Goal: Task Accomplishment & Management: Complete application form

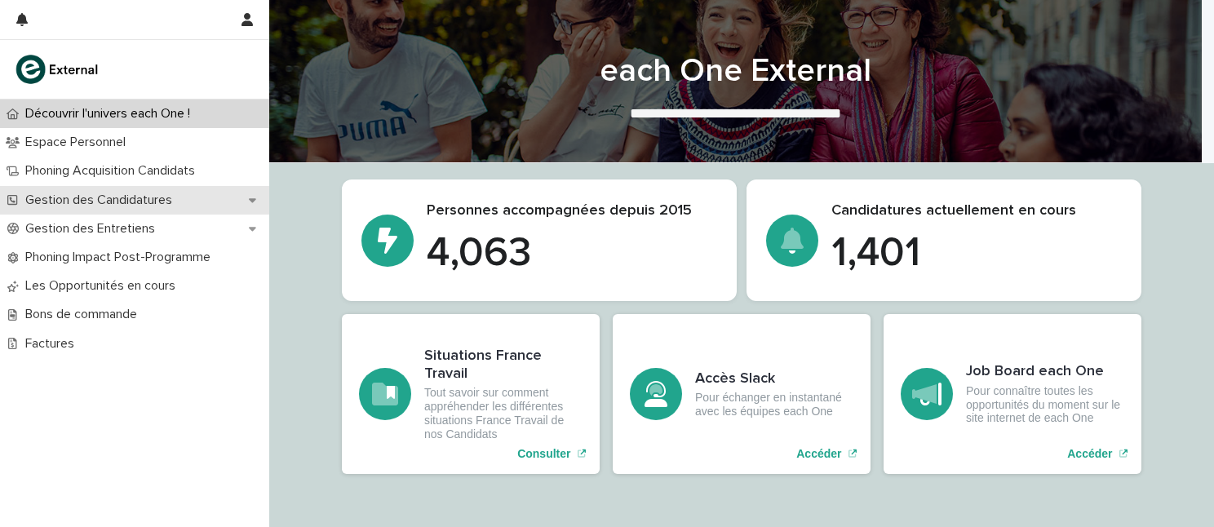
click at [209, 208] on div "Gestion des Candidatures" at bounding box center [134, 200] width 269 height 29
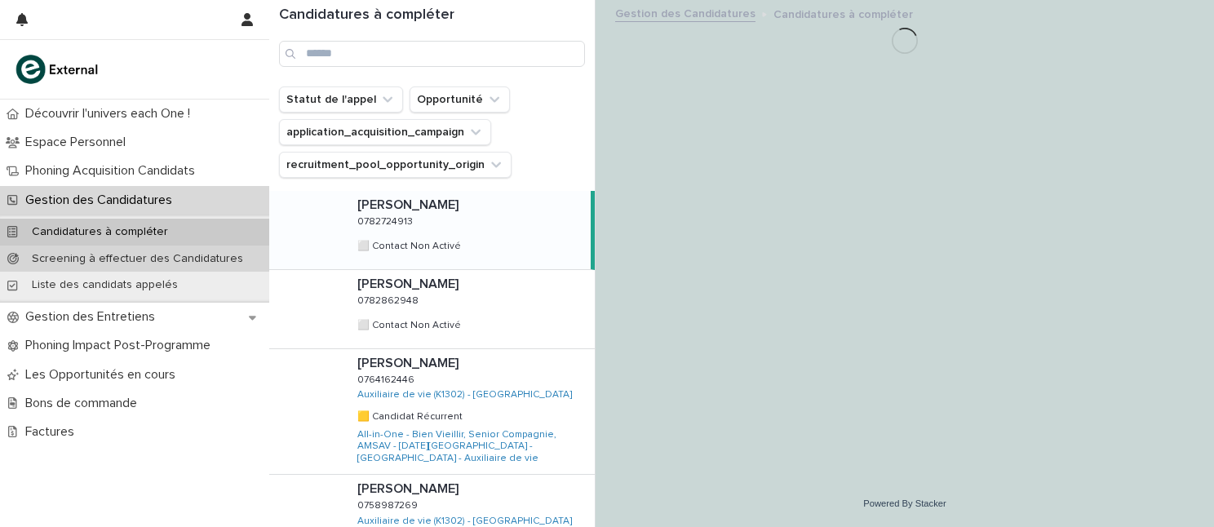
click at [183, 261] on p "Screening à effectuer des Candidatures" at bounding box center [137, 259] width 237 height 14
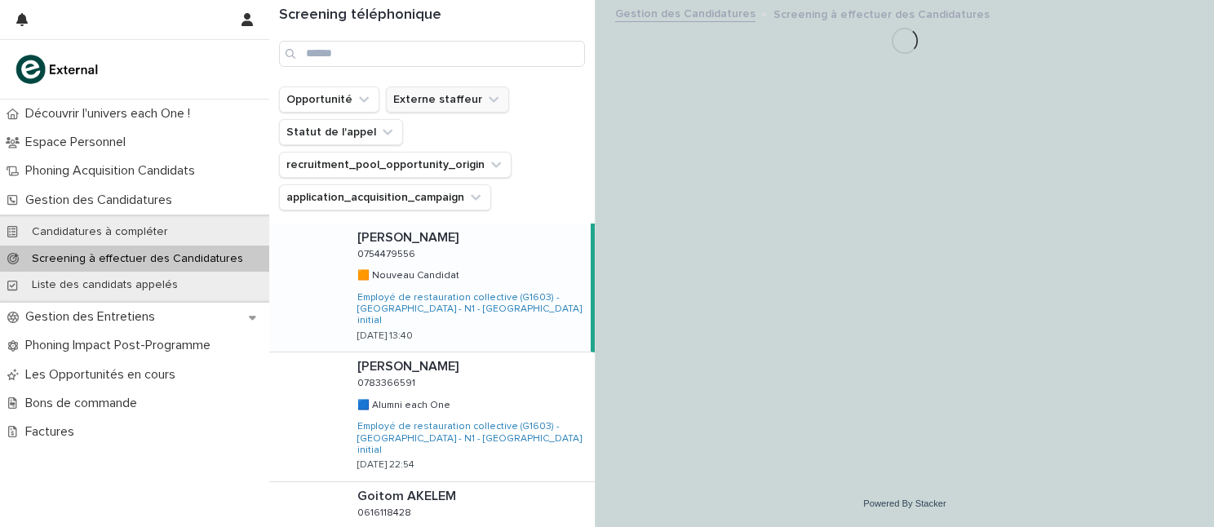
click at [486, 101] on icon "Externe staffeur" at bounding box center [494, 99] width 16 height 16
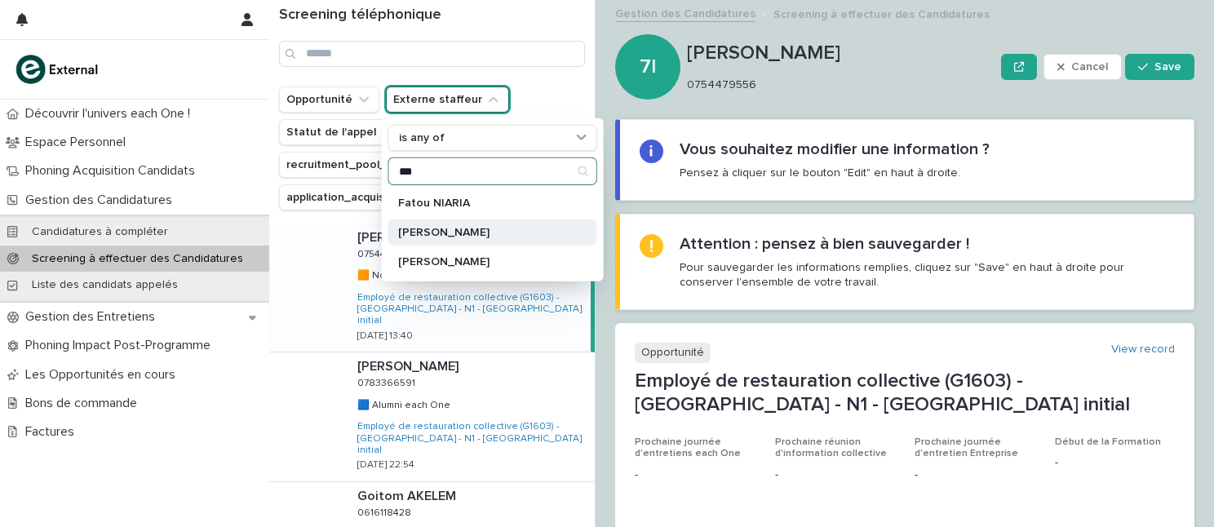
type input "***"
click at [418, 229] on p "[PERSON_NAME]" at bounding box center [484, 232] width 173 height 11
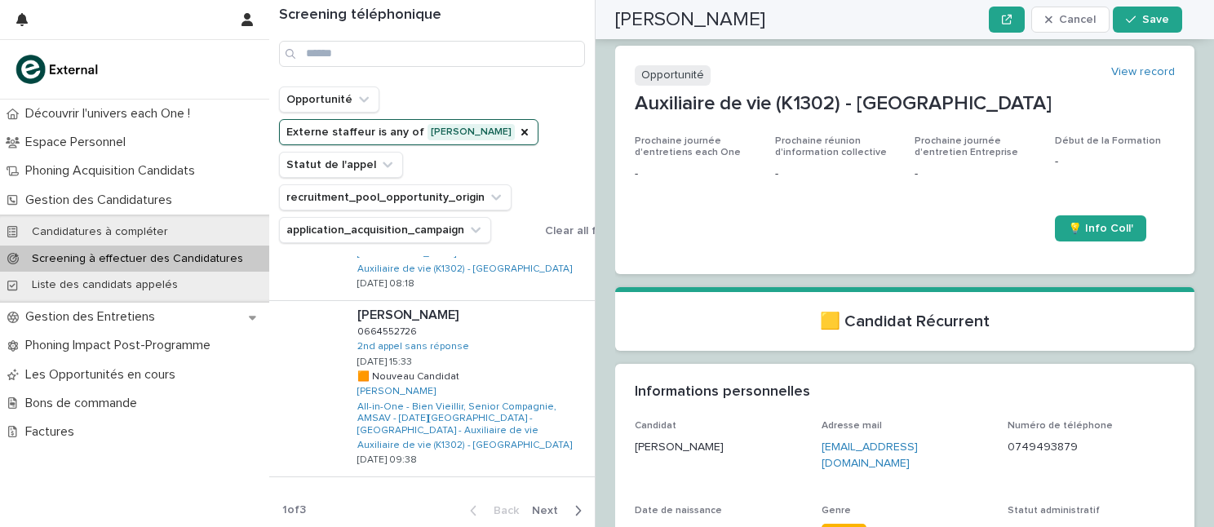
scroll to position [280, 0]
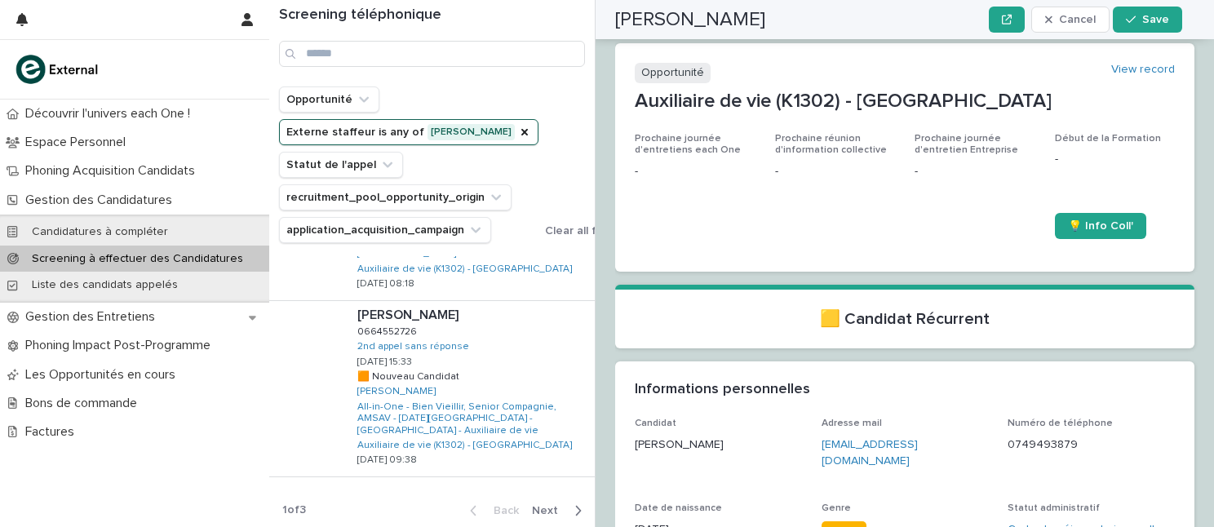
click at [542, 509] on span "Next" at bounding box center [550, 510] width 36 height 11
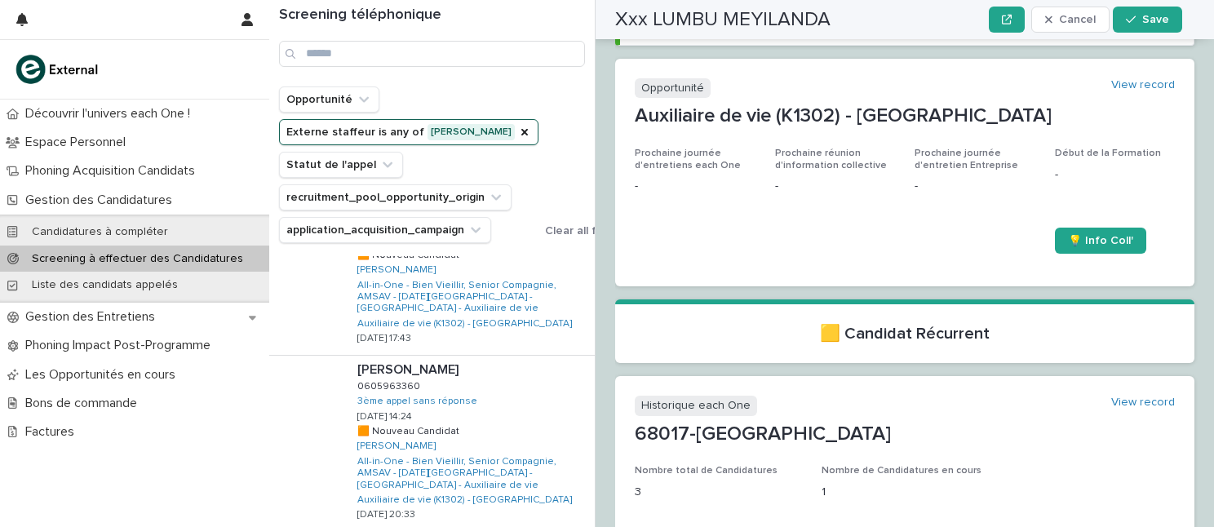
scroll to position [1544, 0]
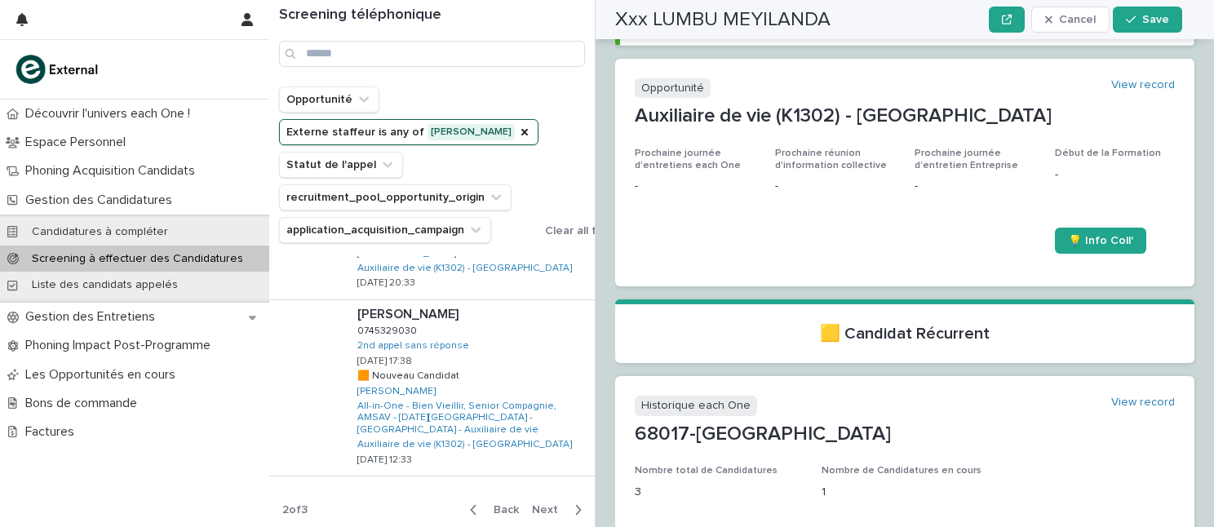
click at [539, 504] on span "Next" at bounding box center [550, 509] width 36 height 11
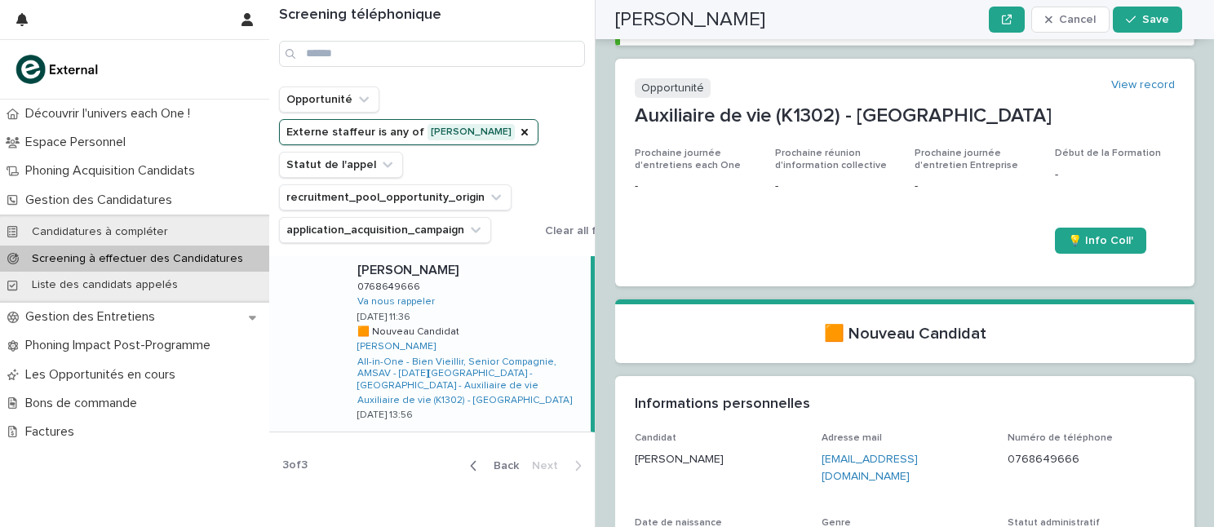
click at [513, 460] on span "Back" at bounding box center [501, 465] width 35 height 11
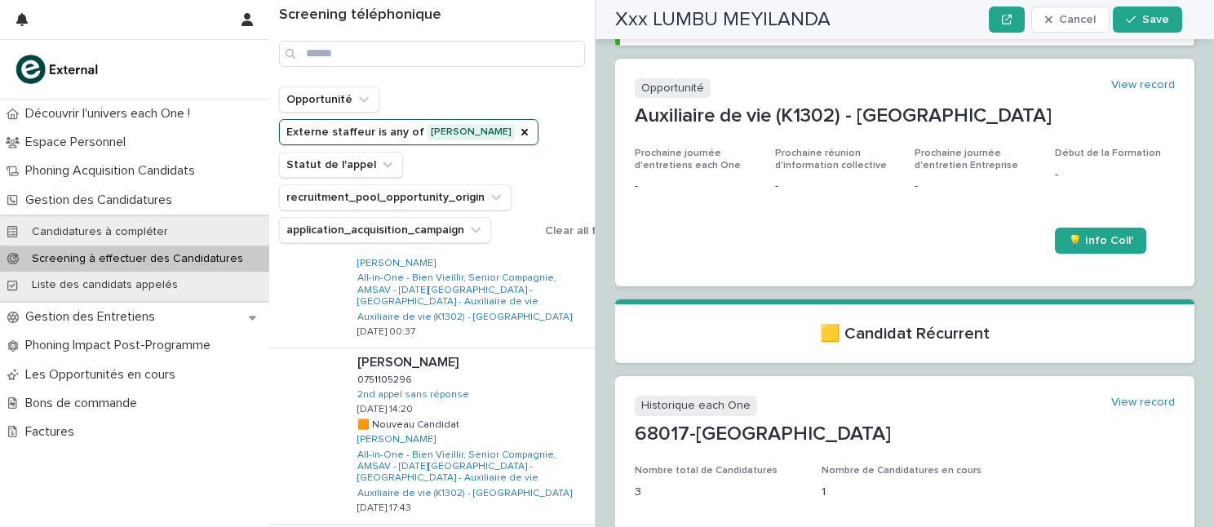
scroll to position [1544, 0]
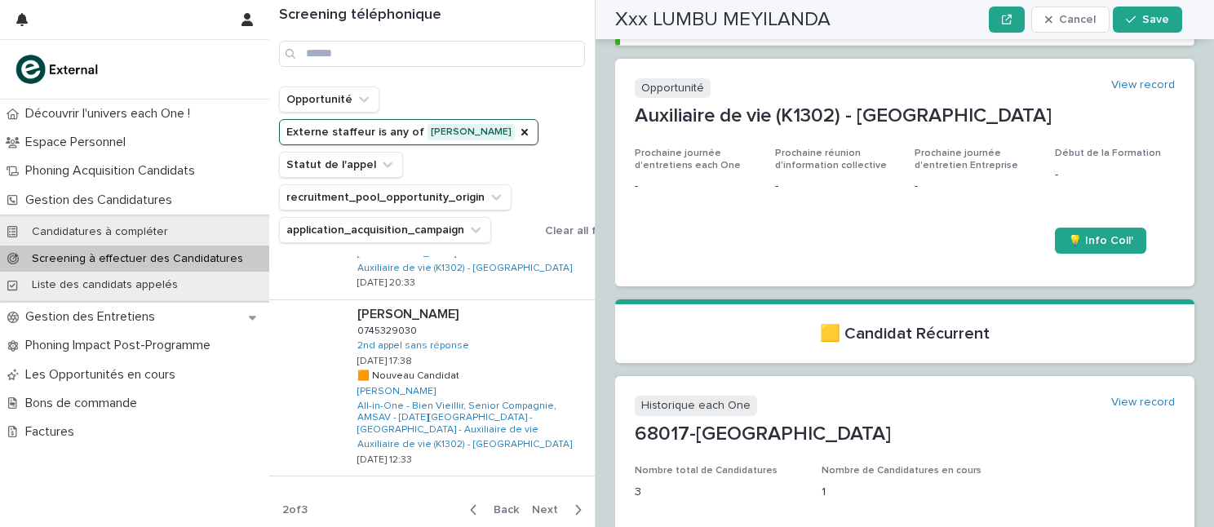
click at [499, 506] on span "Back" at bounding box center [501, 509] width 35 height 11
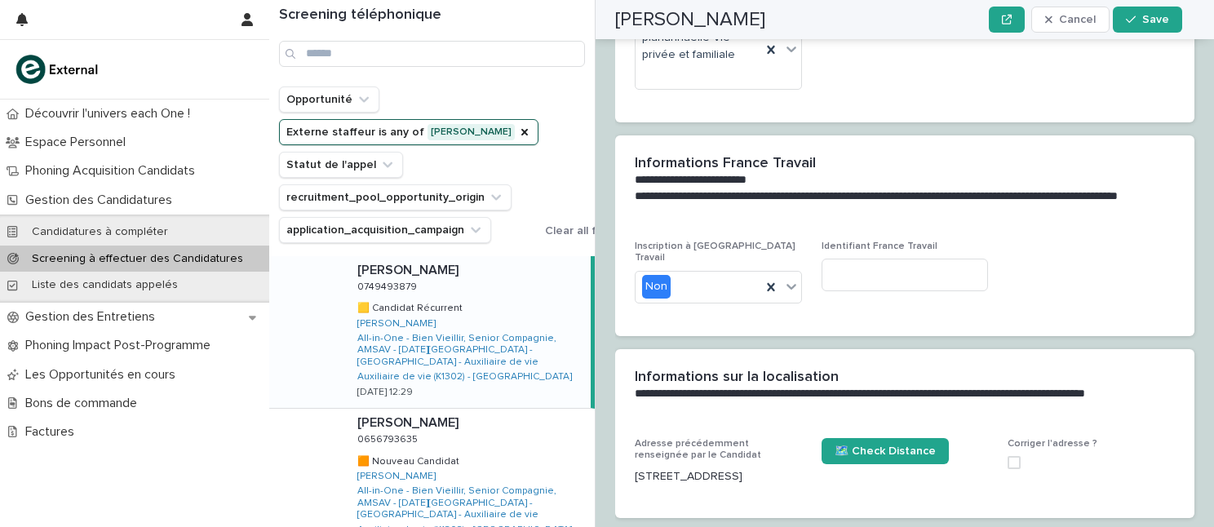
scroll to position [1259, 0]
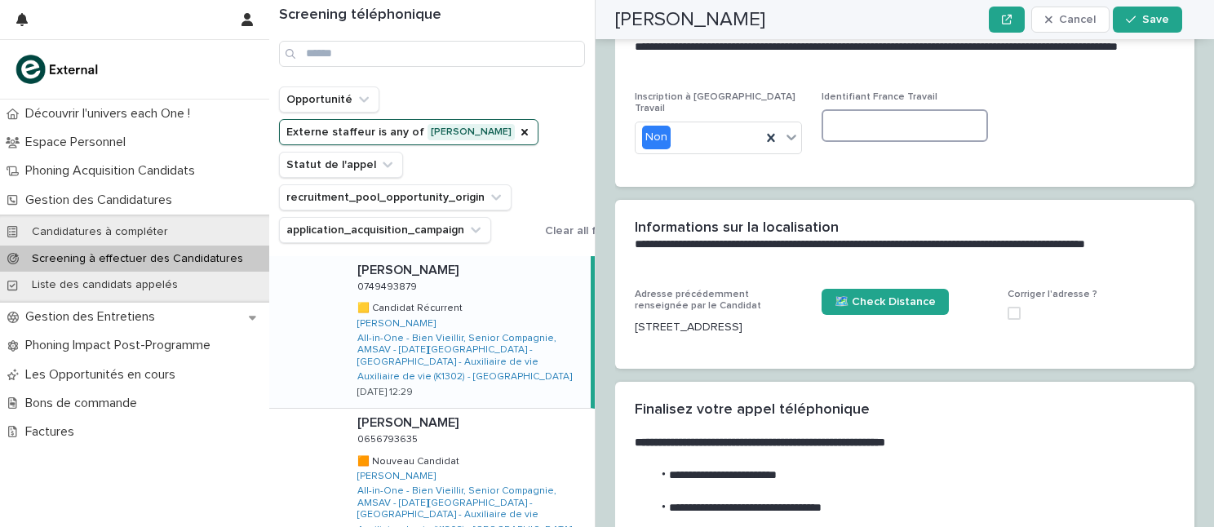
click at [859, 109] on input at bounding box center [905, 125] width 167 height 33
click at [1028, 468] on li "**********" at bounding box center [904, 476] width 504 height 16
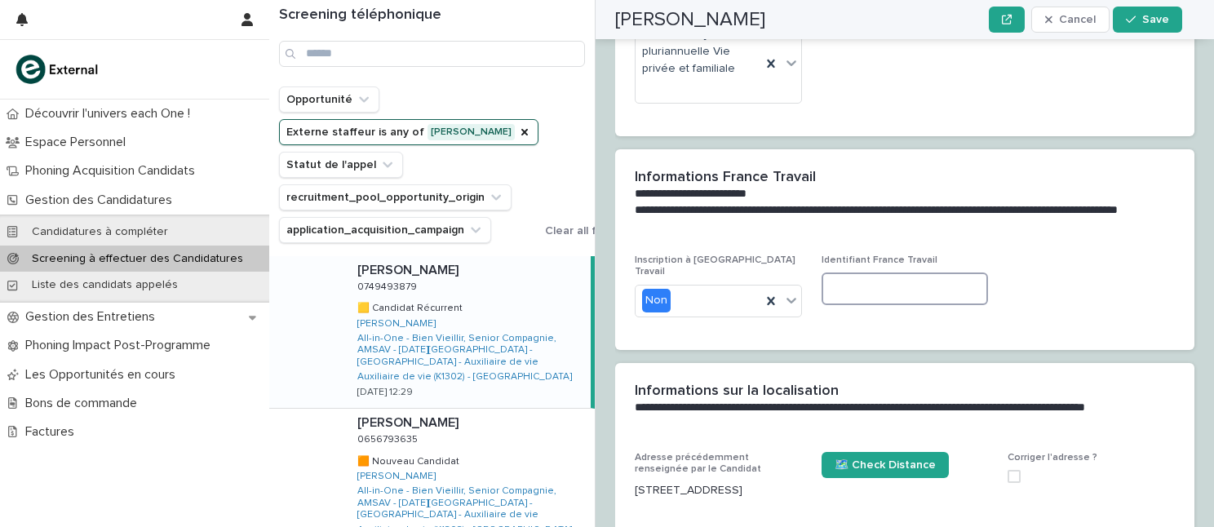
click at [876, 273] on input at bounding box center [905, 289] width 167 height 33
type input "*"
